Goal: Transaction & Acquisition: Book appointment/travel/reservation

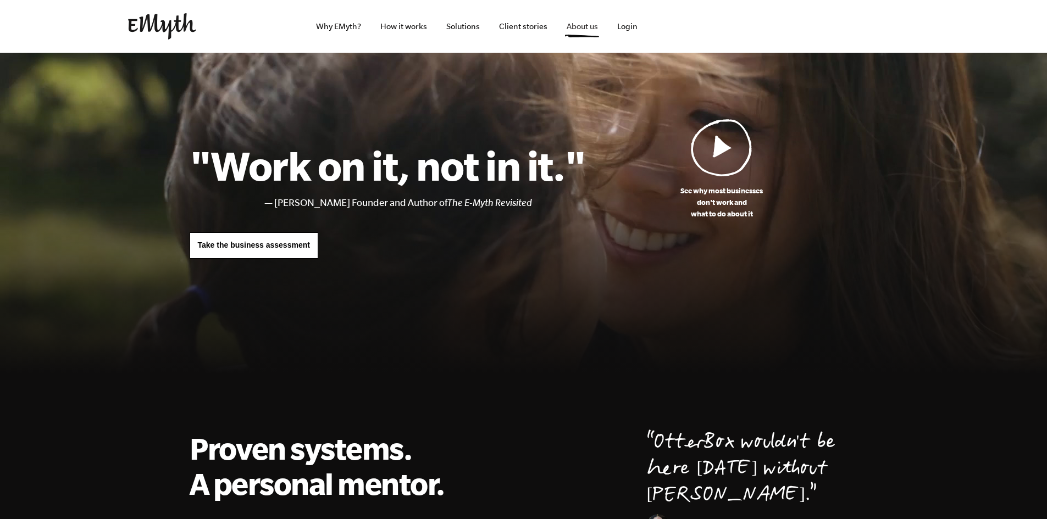
click at [584, 25] on link "About us" at bounding box center [582, 26] width 49 height 53
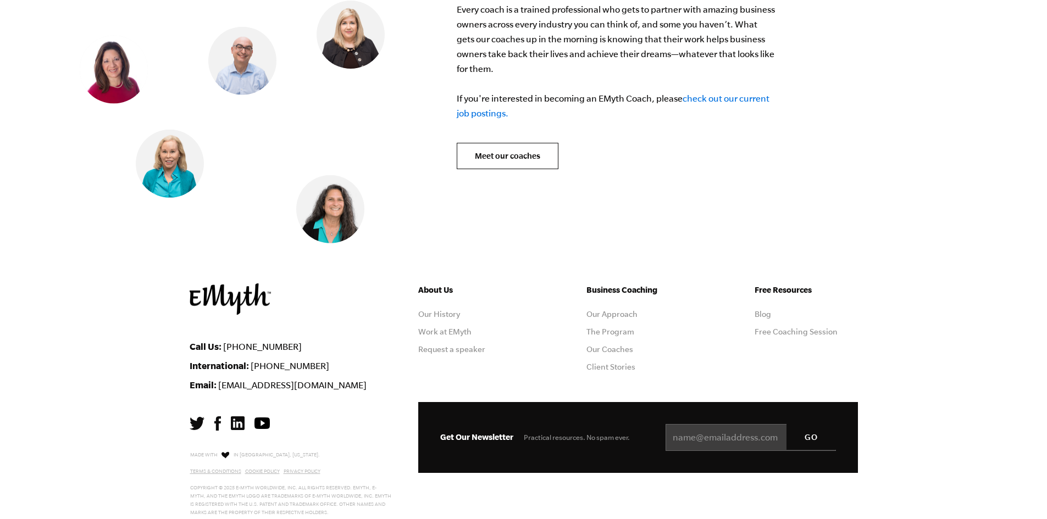
scroll to position [4536, 0]
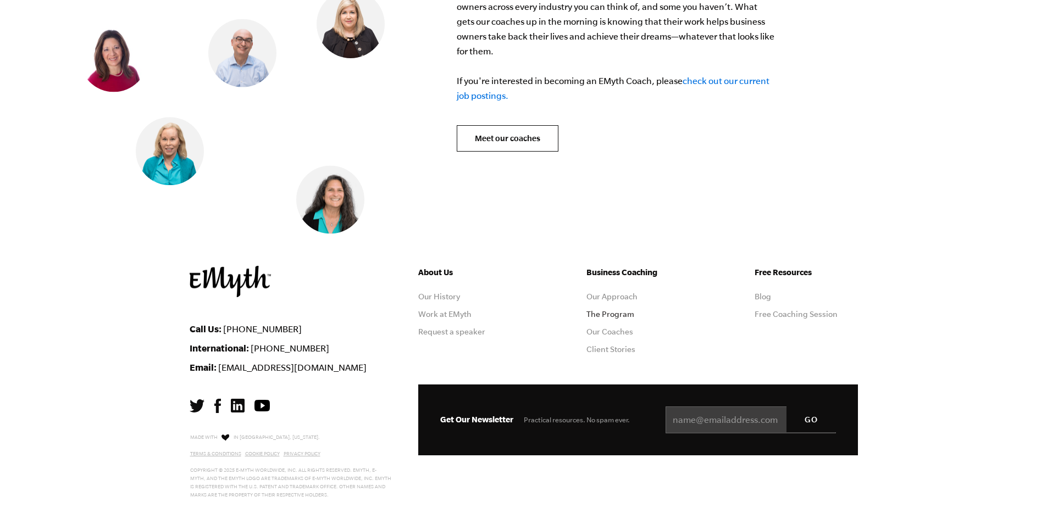
click at [609, 310] on link "The Program" at bounding box center [610, 314] width 48 height 9
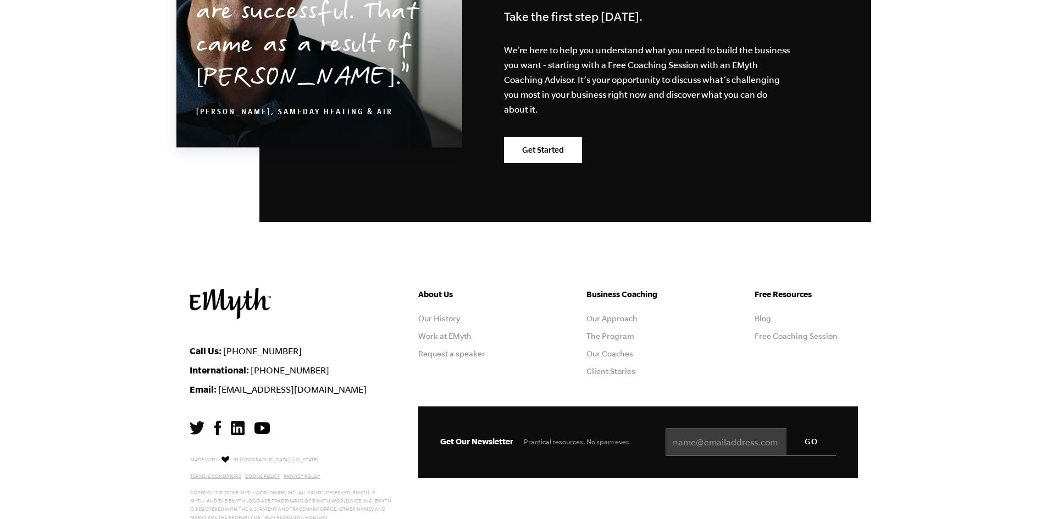
scroll to position [5402, 0]
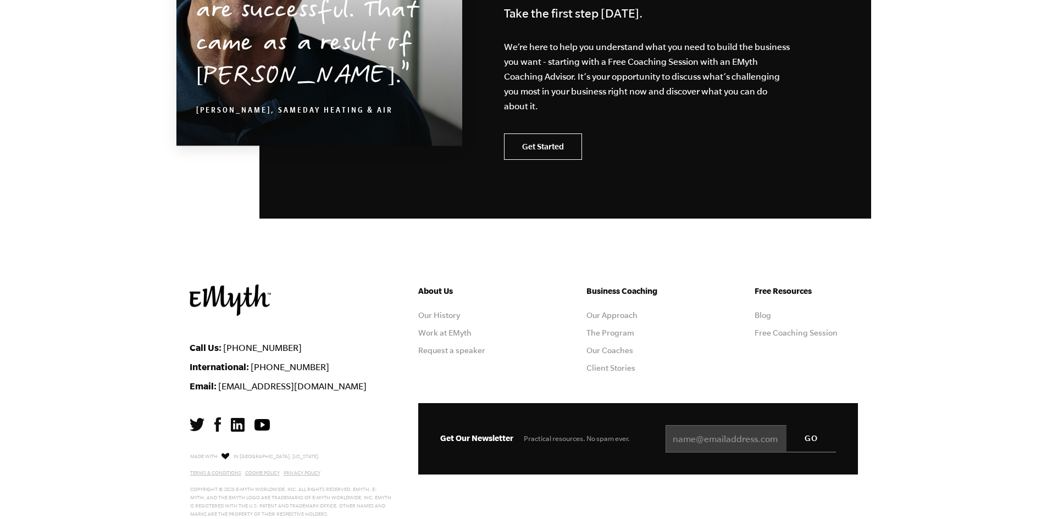
click at [554, 134] on link "Get Started" at bounding box center [543, 147] width 78 height 26
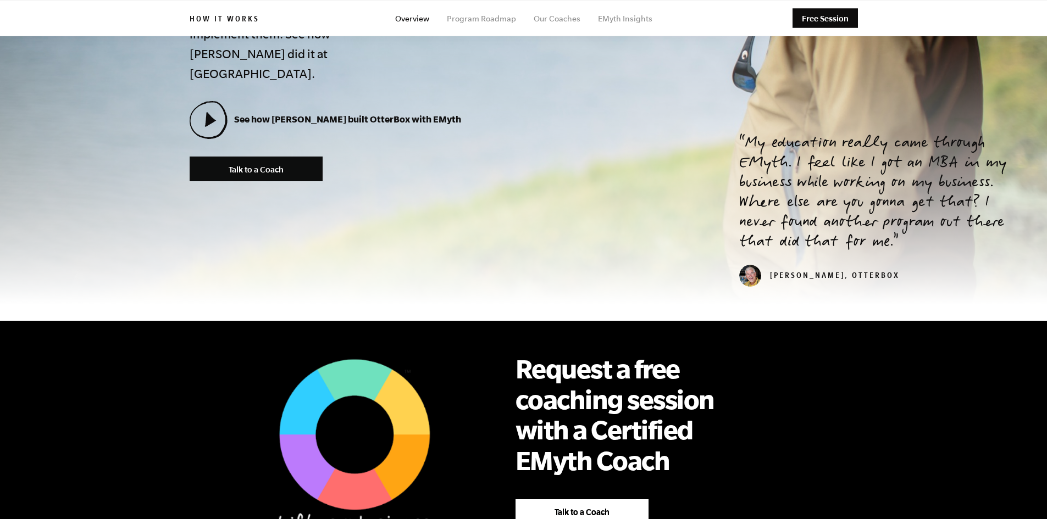
scroll to position [0, 0]
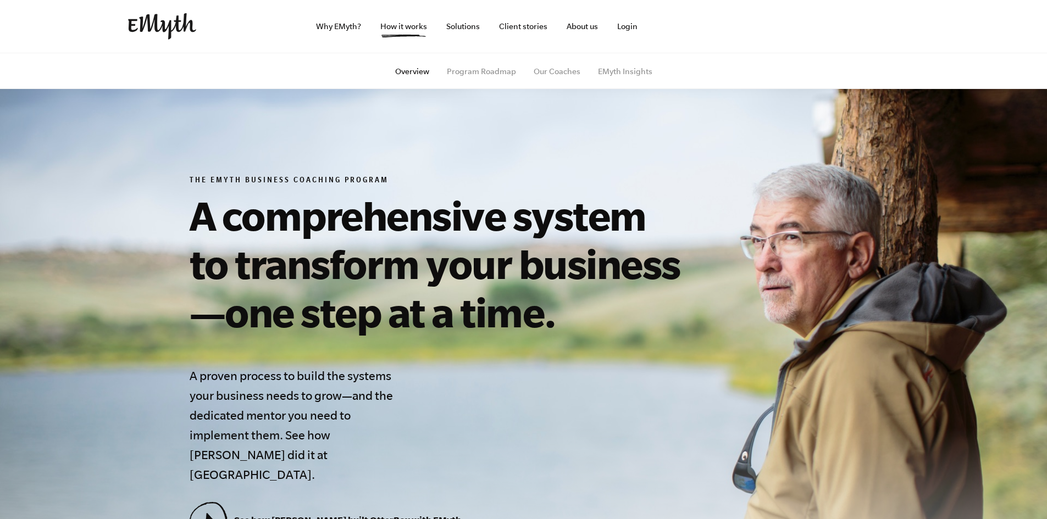
click at [464, 65] on ul "Overview Program Roadmap Our Coaches EMyth Insights" at bounding box center [524, 71] width 668 height 36
click at [465, 68] on link "Program Roadmap" at bounding box center [481, 71] width 69 height 9
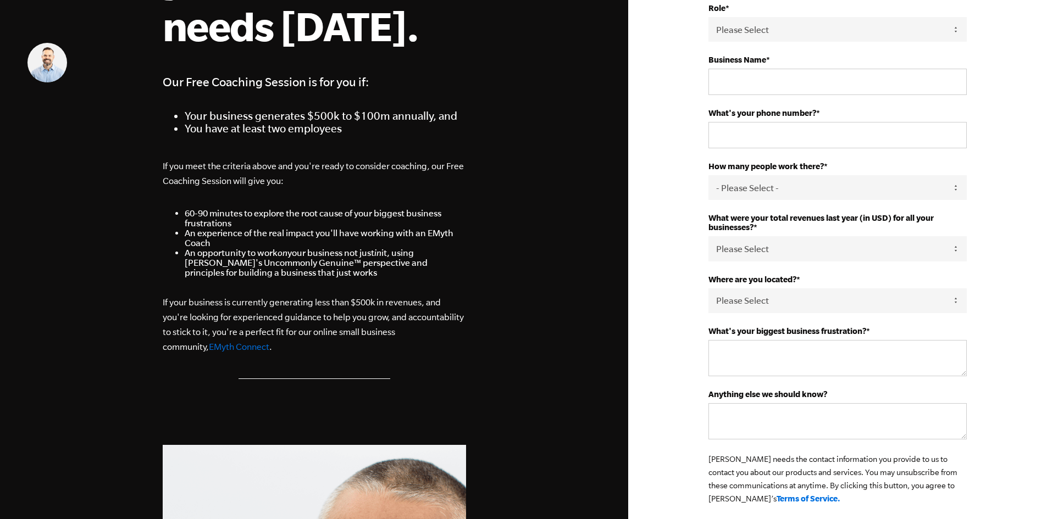
scroll to position [220, 0]
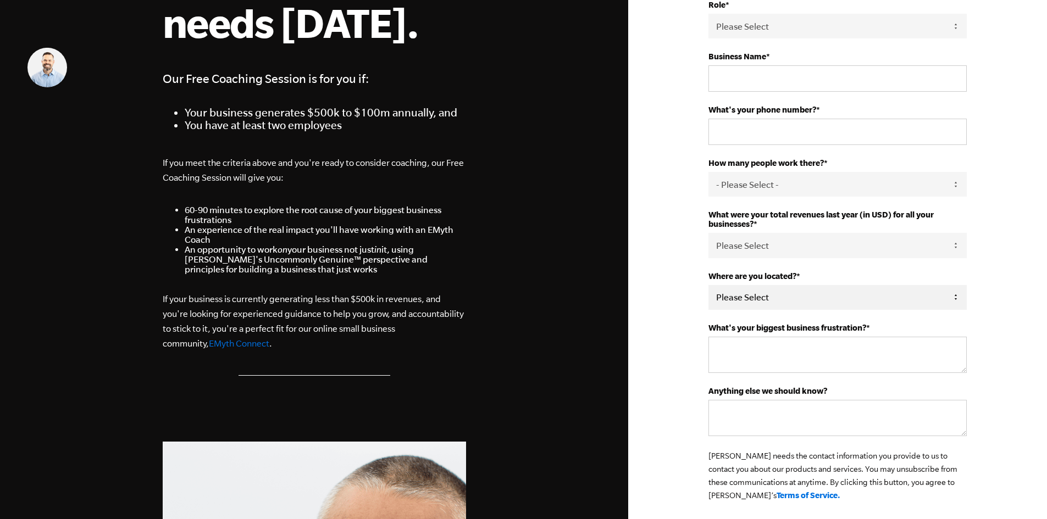
click at [785, 297] on select "Please Select United States Afghanistan Åland Islands Albania Algeria American …" at bounding box center [837, 297] width 258 height 25
click at [662, 184] on div "First Name * Last Name * Email * Role * Please Select Owner Partner / Co-Owner …" at bounding box center [837, 399] width 419 height 1238
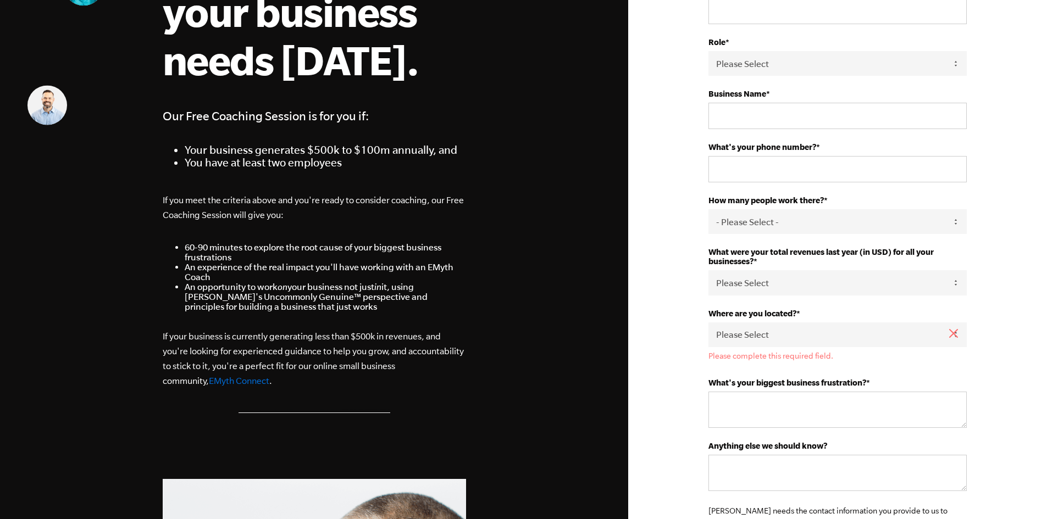
scroll to position [0, 0]
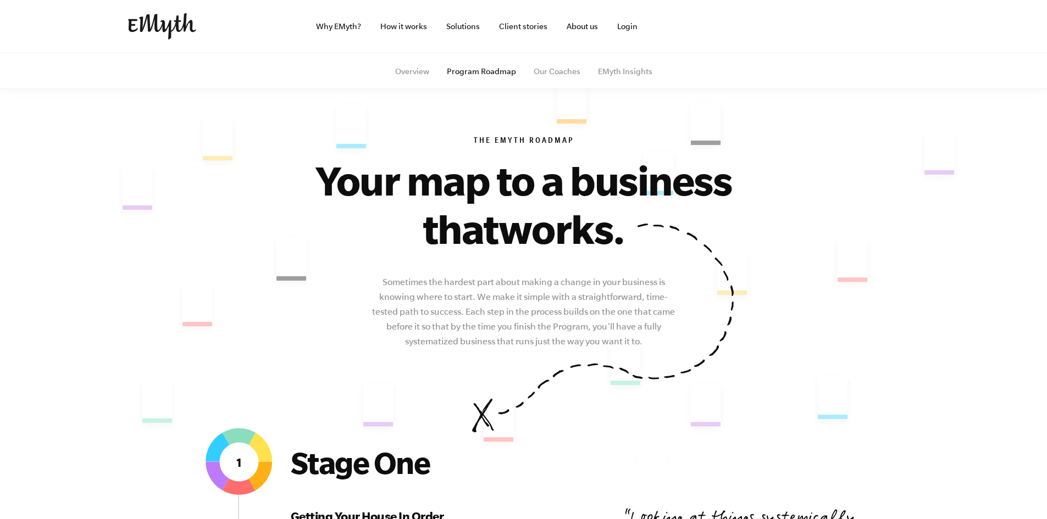
click at [143, 19] on img at bounding box center [162, 26] width 68 height 26
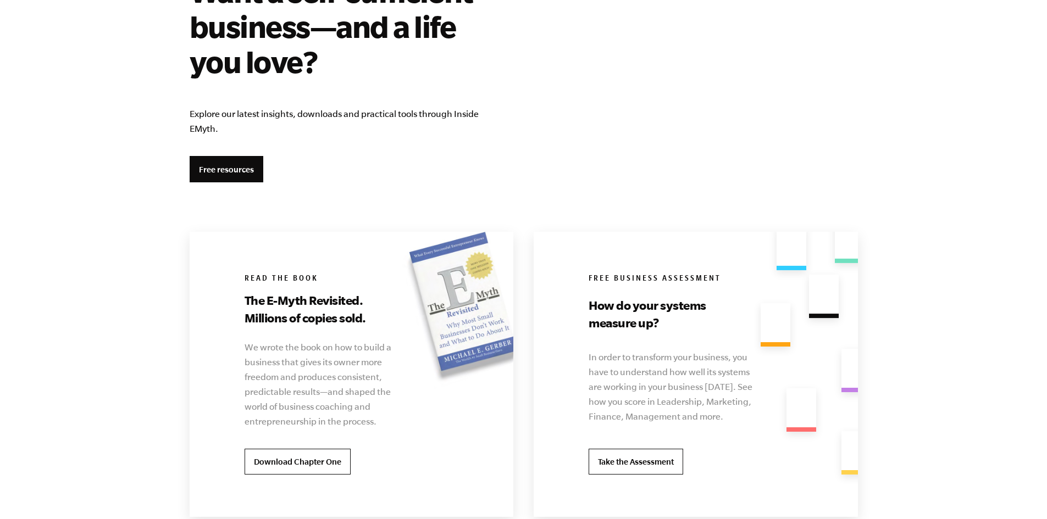
scroll to position [1978, 0]
